Goal: Information Seeking & Learning: Learn about a topic

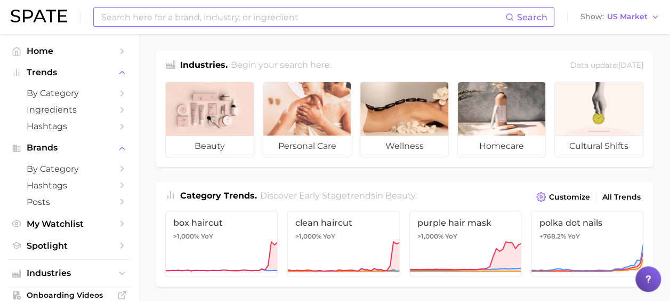
click at [360, 19] on input at bounding box center [302, 17] width 405 height 18
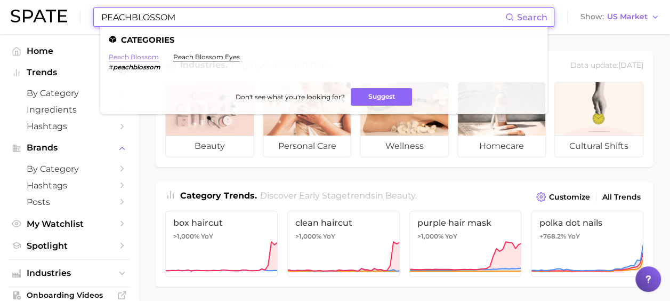
type input "PEACHBLOSSOM"
click at [126, 56] on link "peach blossom" at bounding box center [134, 57] width 50 height 8
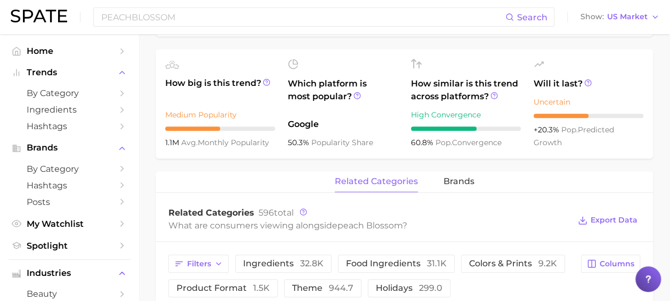
scroll to position [465, 0]
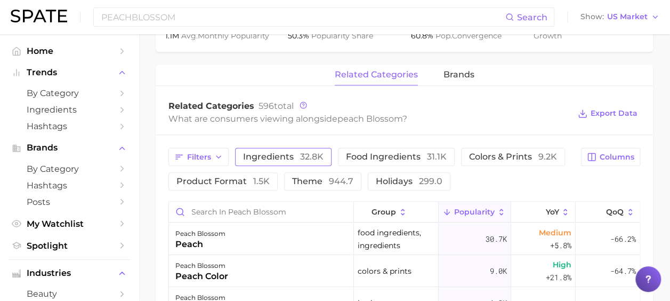
click at [280, 156] on span "ingredients 32.8k" at bounding box center [283, 156] width 80 height 9
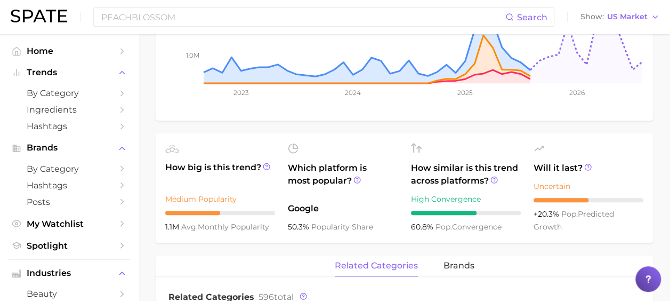
scroll to position [252, 0]
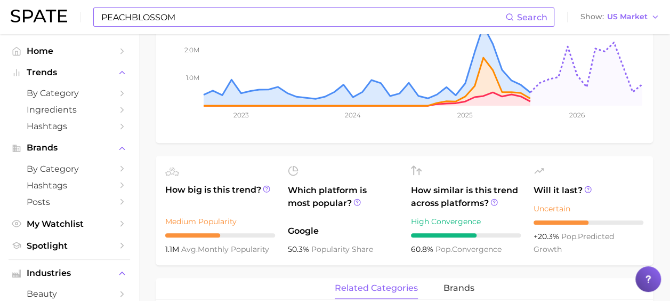
click at [178, 15] on input "PEACHBLOSSOM" at bounding box center [302, 17] width 405 height 18
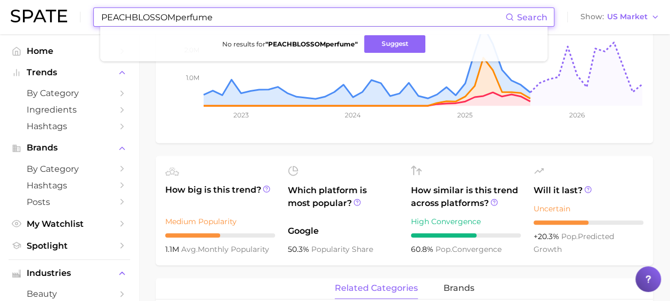
drag, startPoint x: 204, startPoint y: 16, endPoint x: 178, endPoint y: 15, distance: 25.6
click at [178, 15] on input "PEACHBLOSSOMperfume" at bounding box center [302, 17] width 405 height 18
type input "PEACHBLOSSOM"
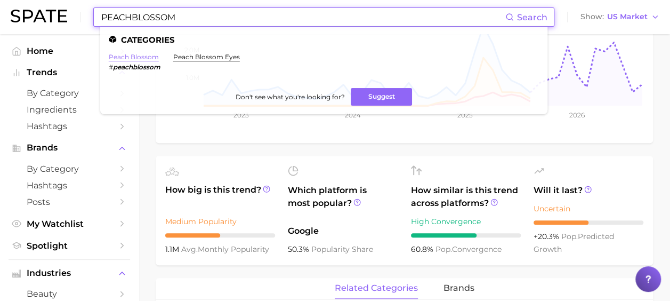
click at [138, 55] on link "peach blossom" at bounding box center [134, 57] width 50 height 8
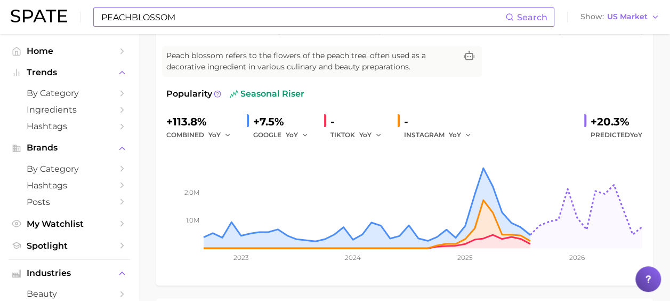
scroll to position [92, 0]
